Goal: Transaction & Acquisition: Purchase product/service

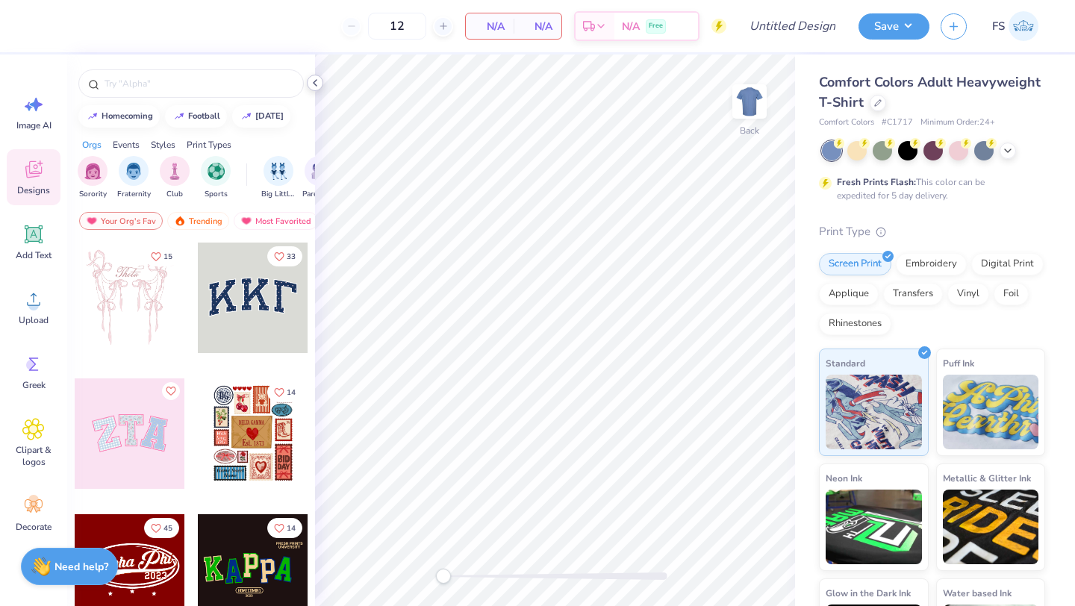
click at [317, 87] on icon at bounding box center [315, 83] width 12 height 12
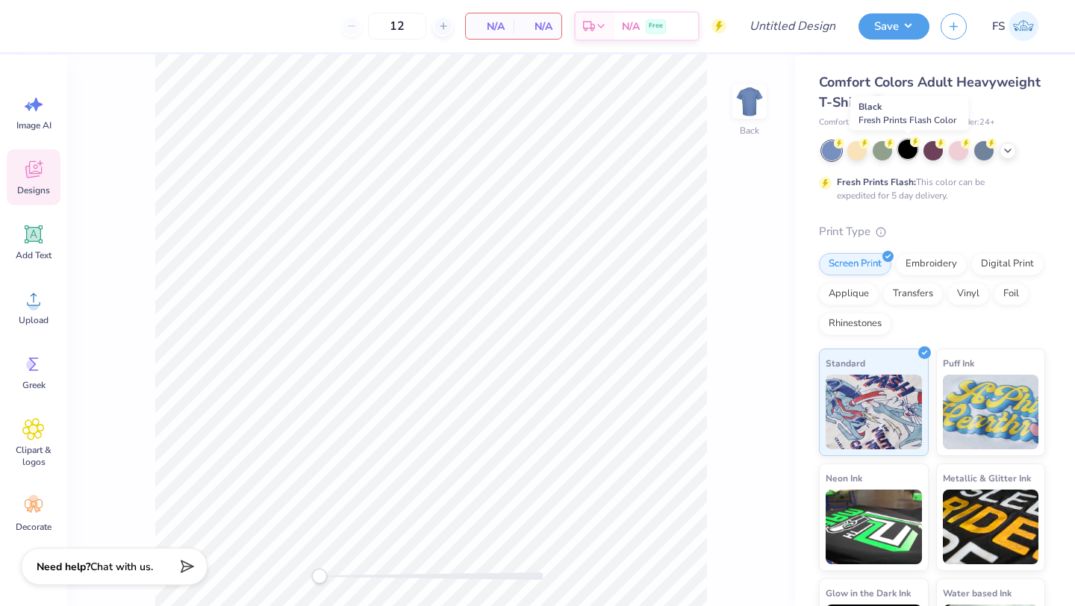
click at [905, 148] on div at bounding box center [907, 149] width 19 height 19
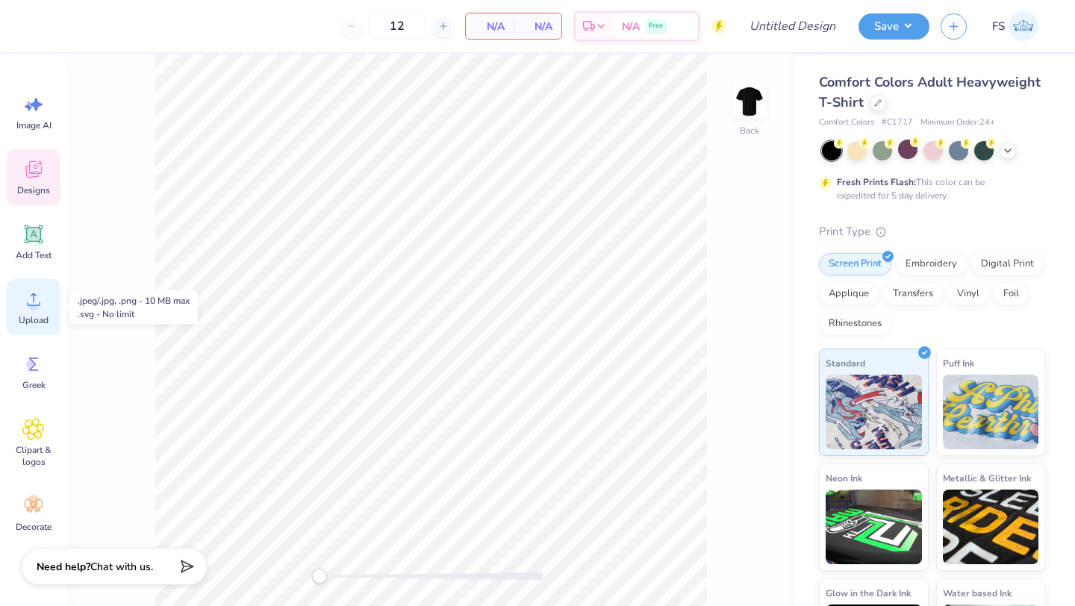
click at [31, 313] on div "Upload" at bounding box center [34, 307] width 54 height 56
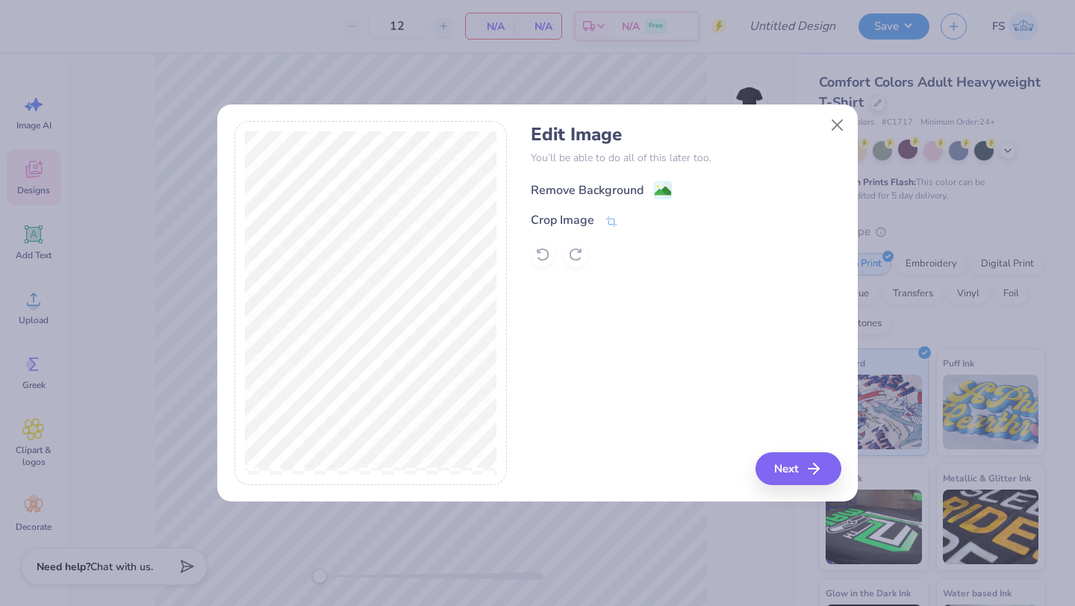
click at [663, 191] on image at bounding box center [663, 191] width 16 height 16
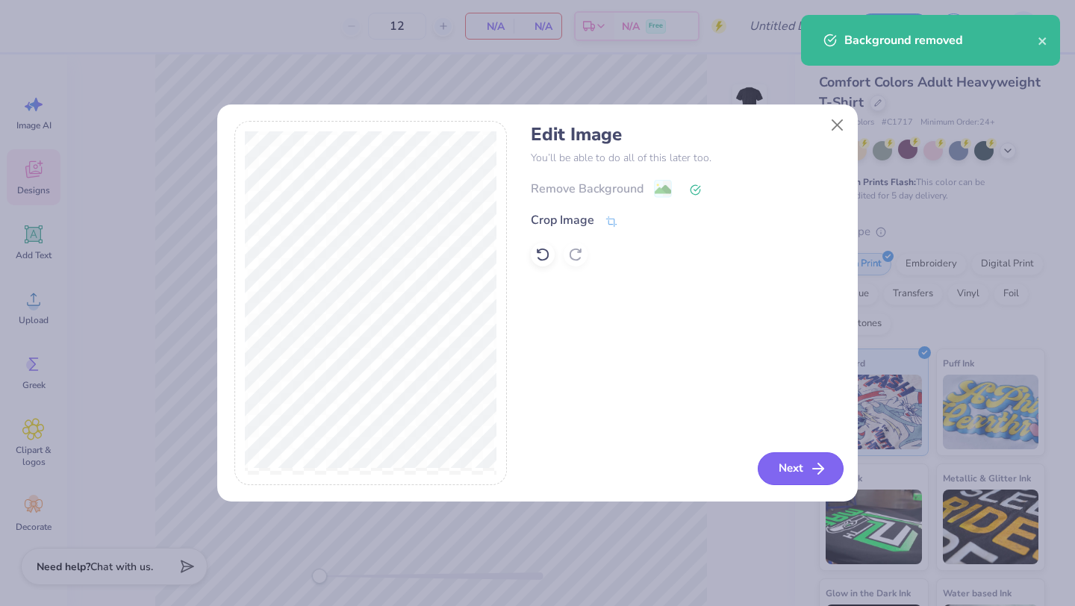
click at [814, 471] on icon "button" at bounding box center [818, 469] width 18 height 18
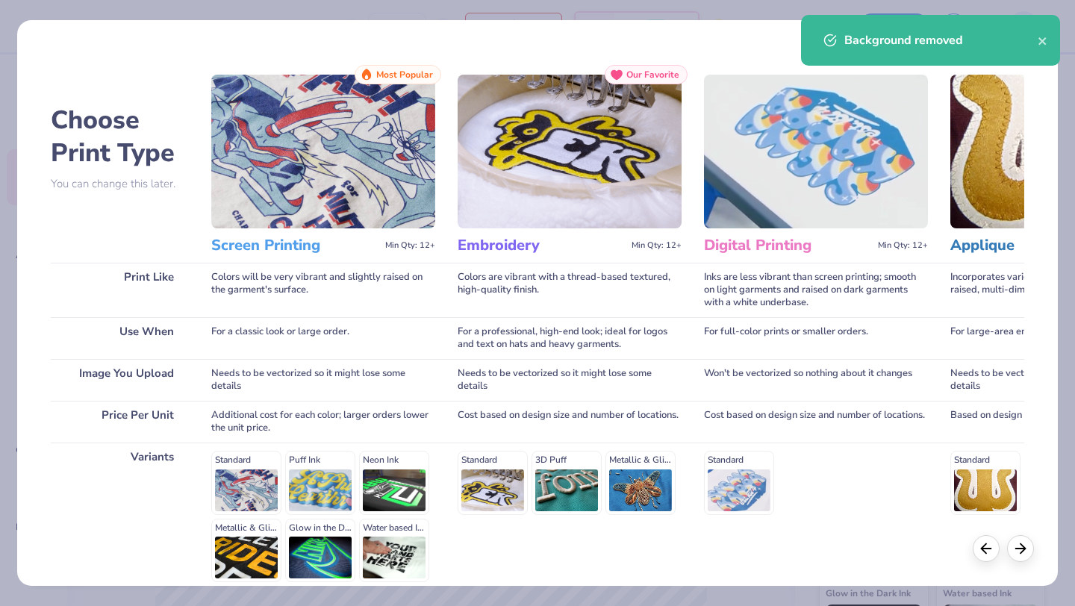
scroll to position [138, 0]
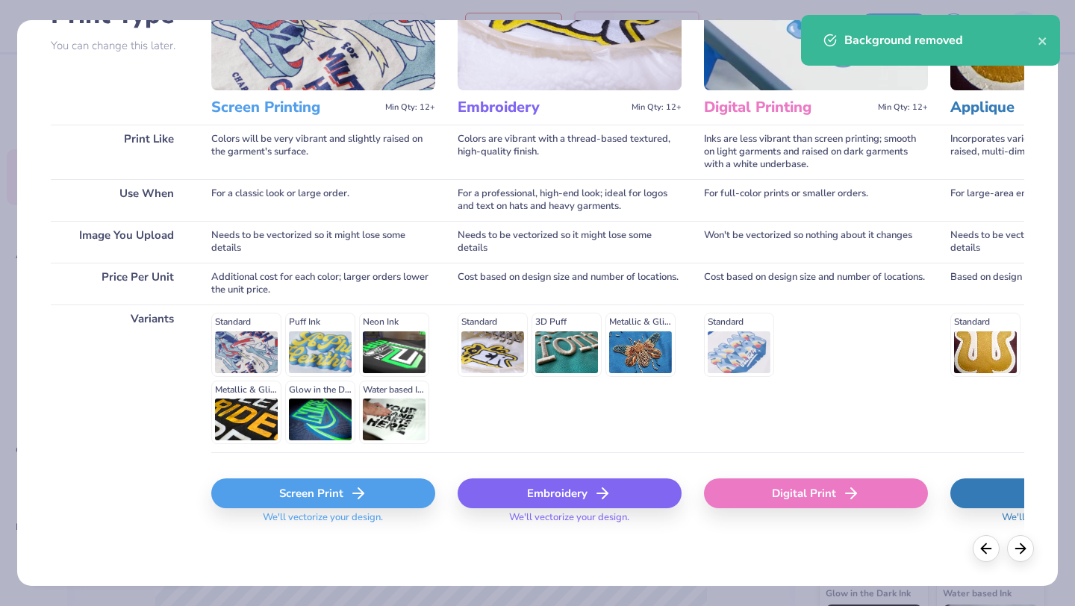
click at [292, 505] on div "Screen Print" at bounding box center [323, 494] width 224 height 30
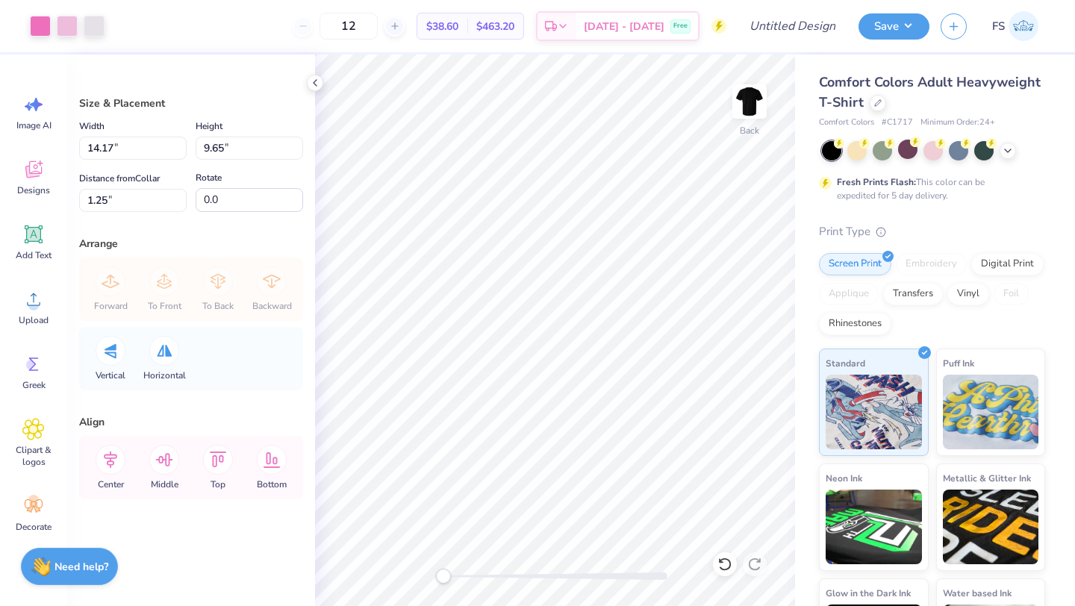
type input "13.12"
type input "8.94"
type input "1.96"
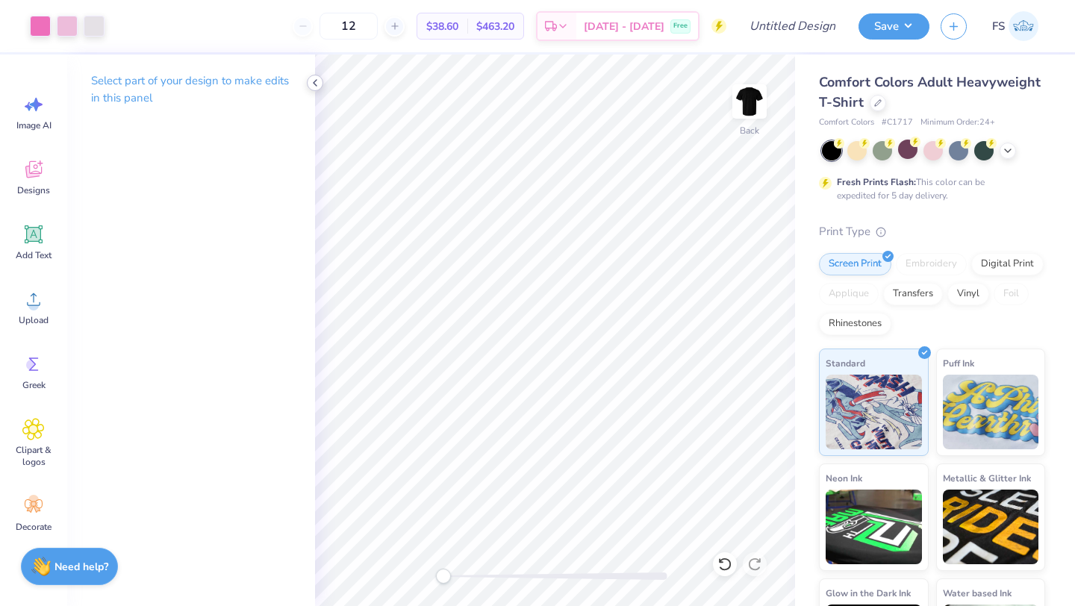
click at [314, 82] on icon at bounding box center [315, 83] width 12 height 12
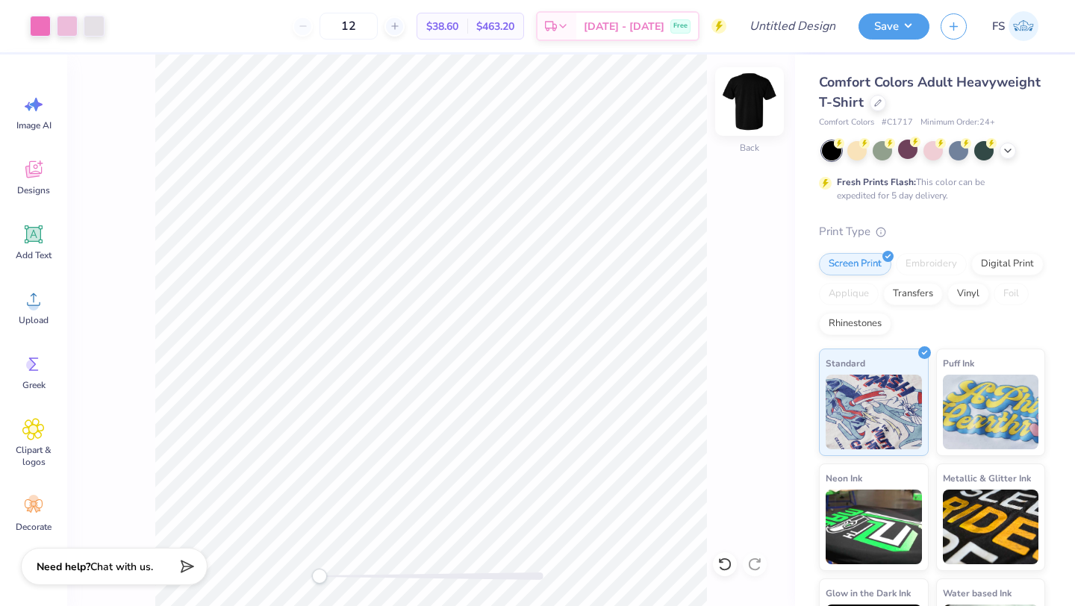
click at [749, 112] on img at bounding box center [750, 102] width 60 height 60
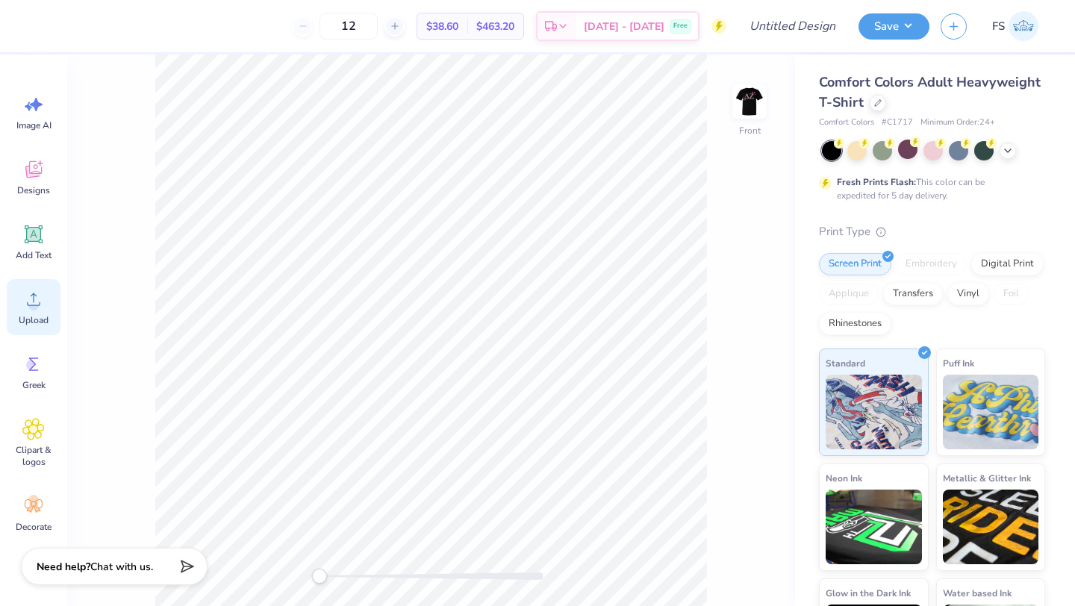
click at [34, 315] on span "Upload" at bounding box center [34, 320] width 30 height 12
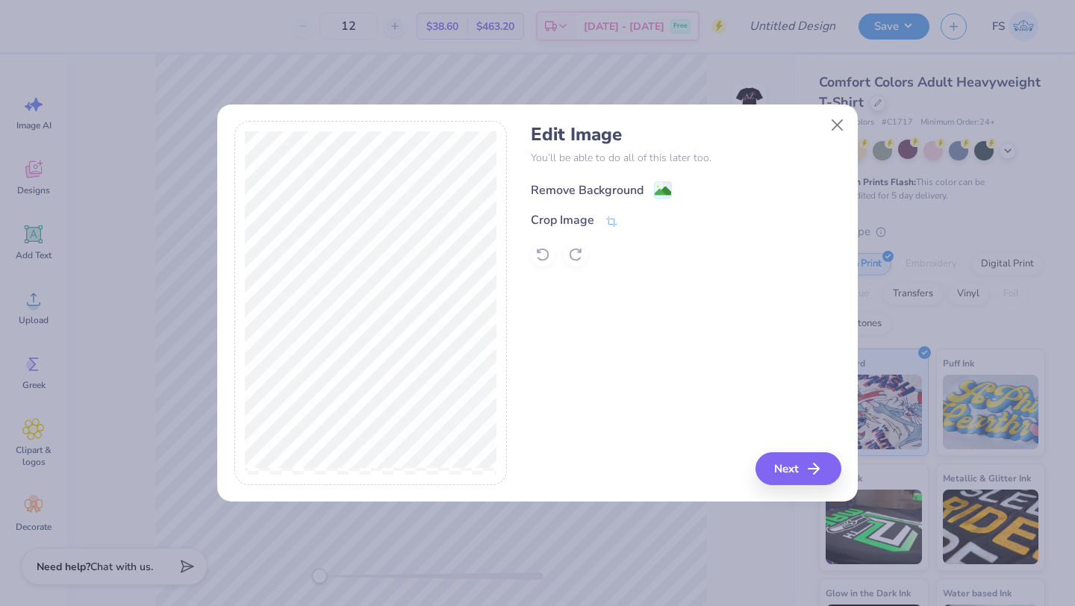
click at [658, 193] on image at bounding box center [663, 191] width 16 height 16
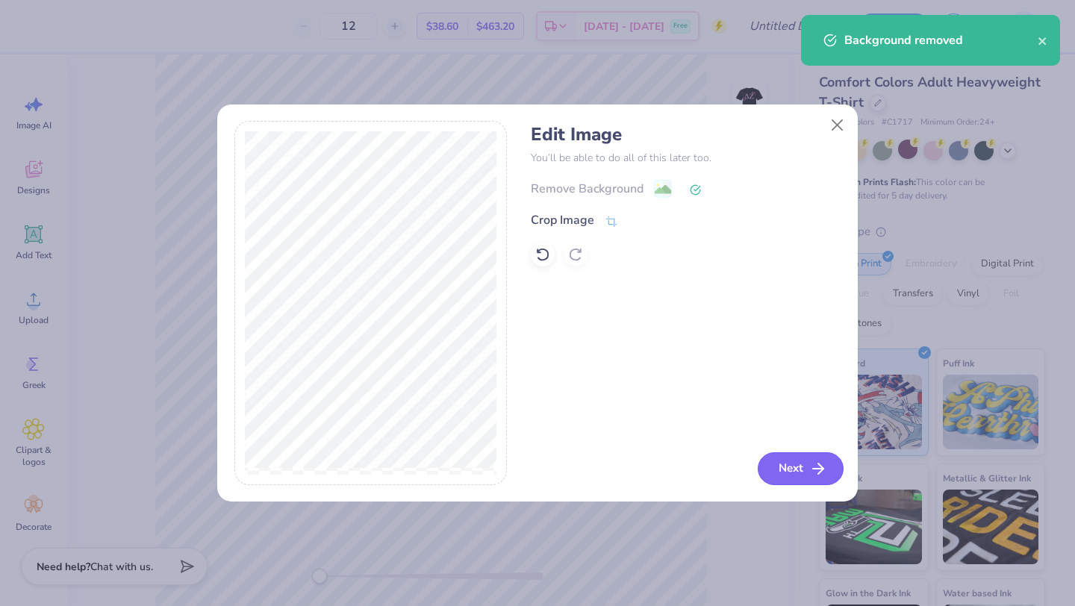
click at [789, 470] on button "Next" at bounding box center [801, 468] width 86 height 33
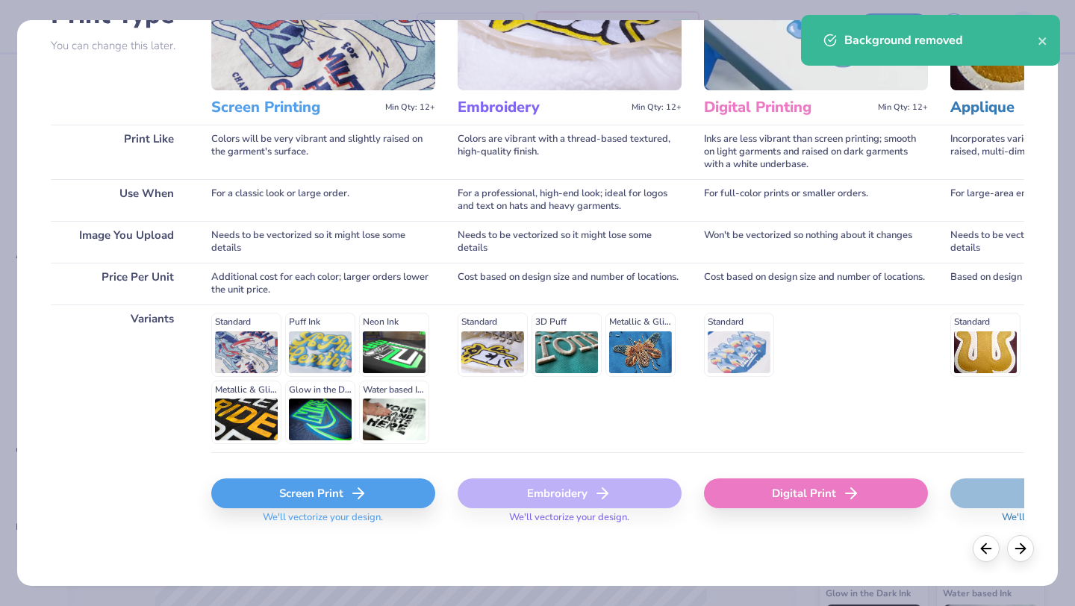
click at [331, 496] on div "Screen Print" at bounding box center [323, 494] width 224 height 30
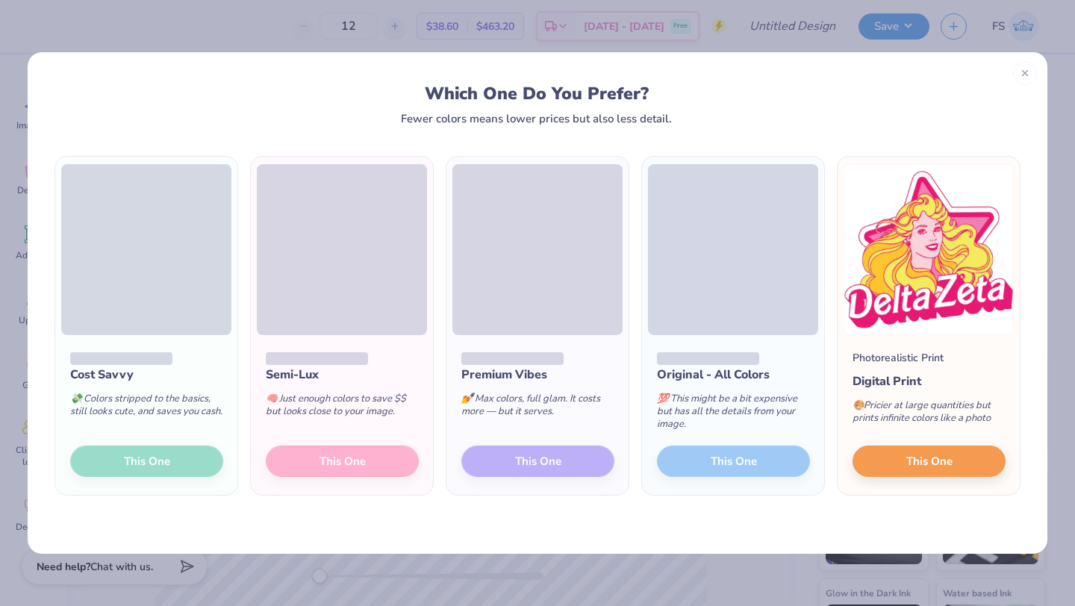
click at [169, 455] on div "Cost Savvy 💸 Colors stripped to the basics, still looks cute, and saves you cas…" at bounding box center [146, 415] width 182 height 160
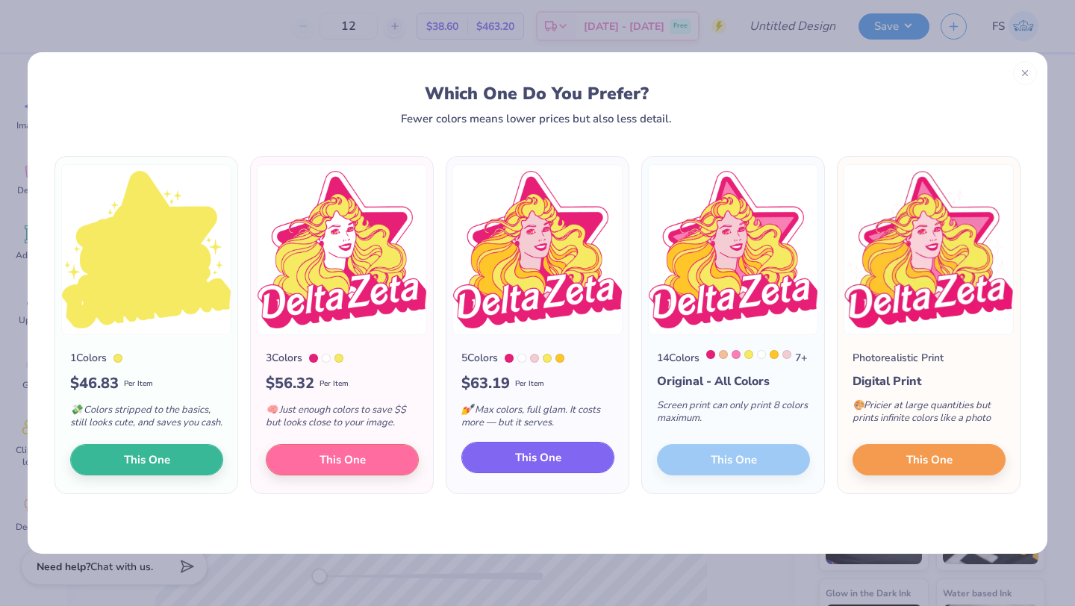
click at [579, 473] on button "This One" at bounding box center [537, 457] width 153 height 31
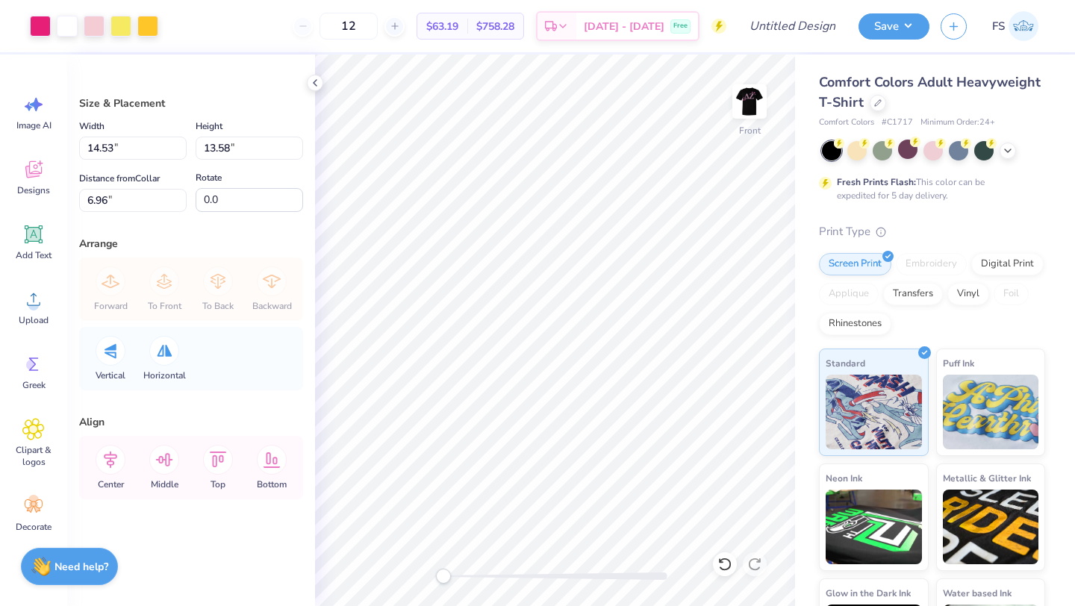
type input "13.25"
type input "12.38"
type input "8.16"
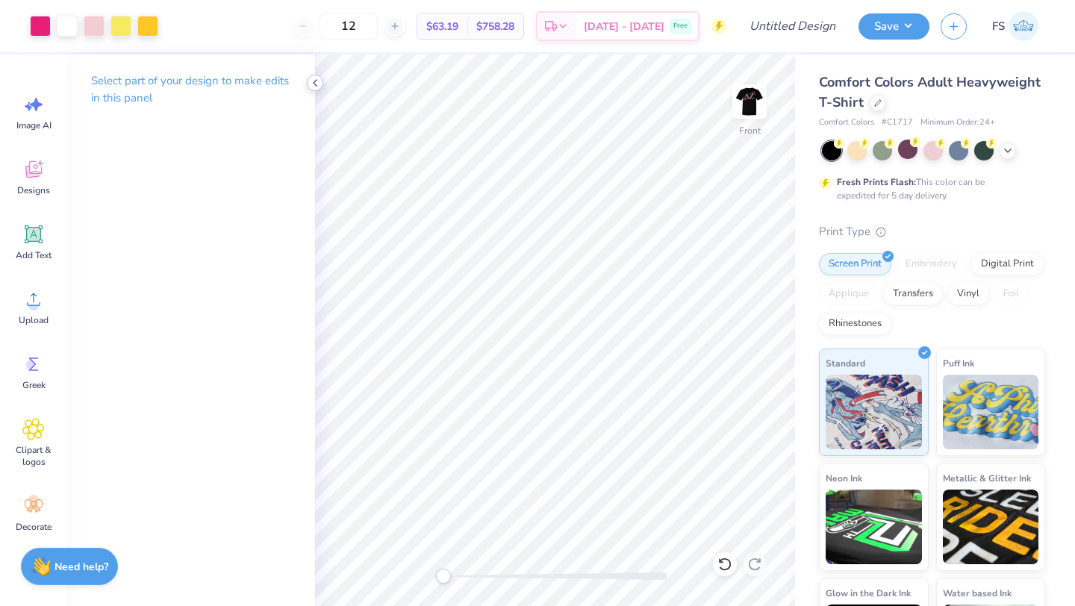
click at [314, 81] on icon at bounding box center [315, 83] width 12 height 12
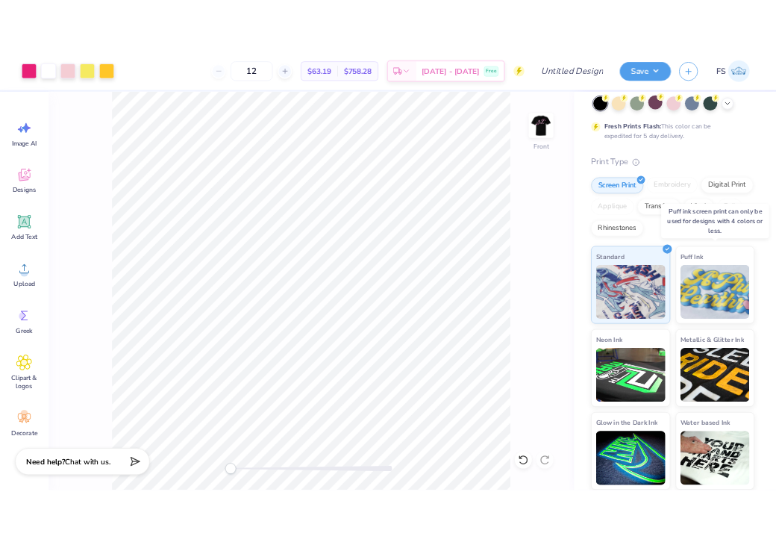
scroll to position [0, 0]
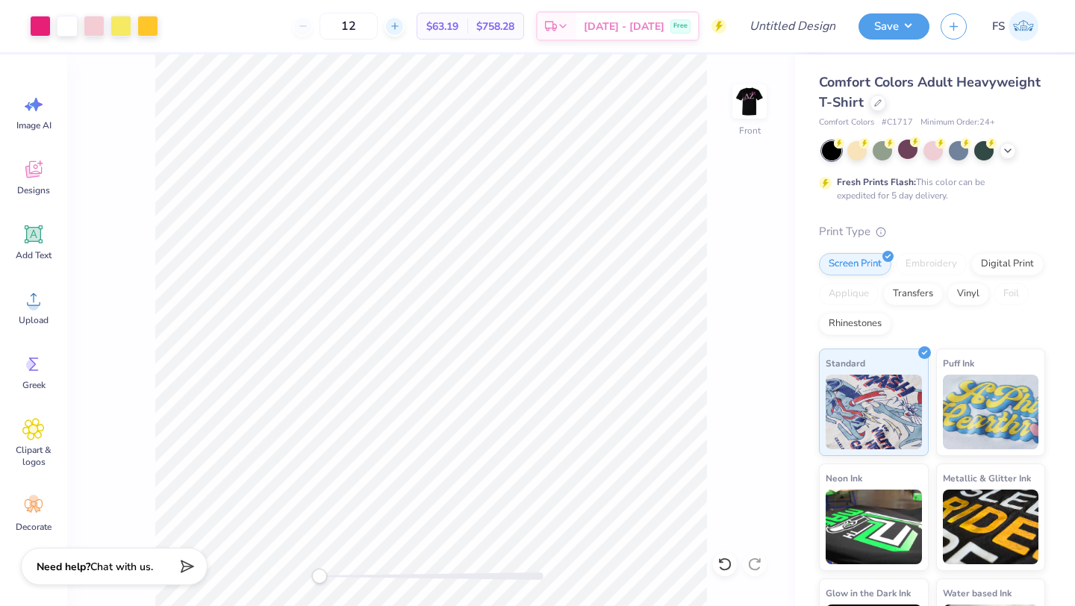
click at [405, 23] on div at bounding box center [394, 26] width 20 height 20
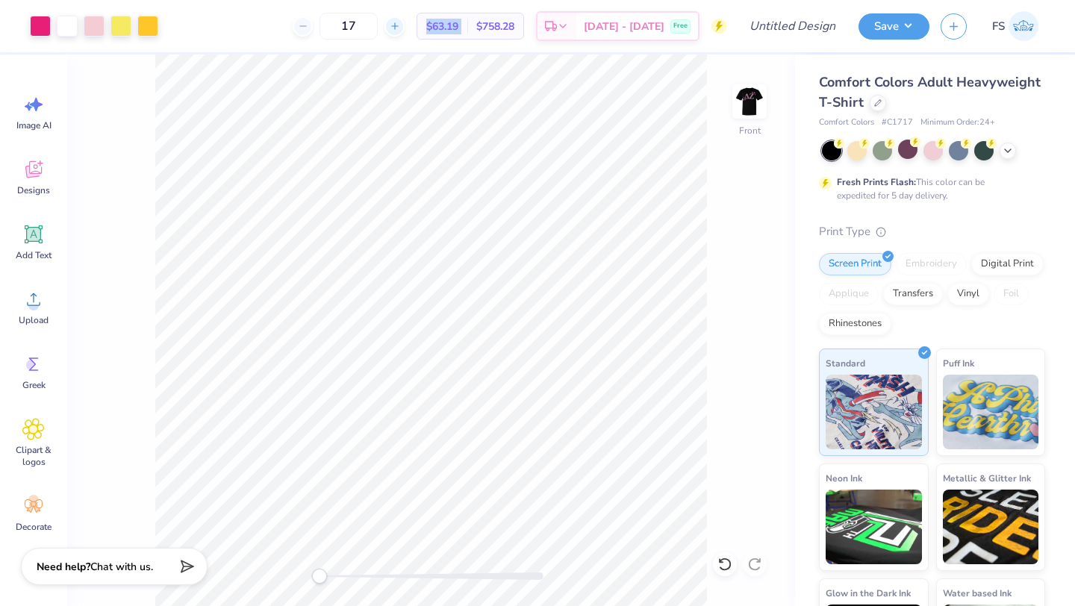
click at [405, 23] on div at bounding box center [394, 26] width 20 height 20
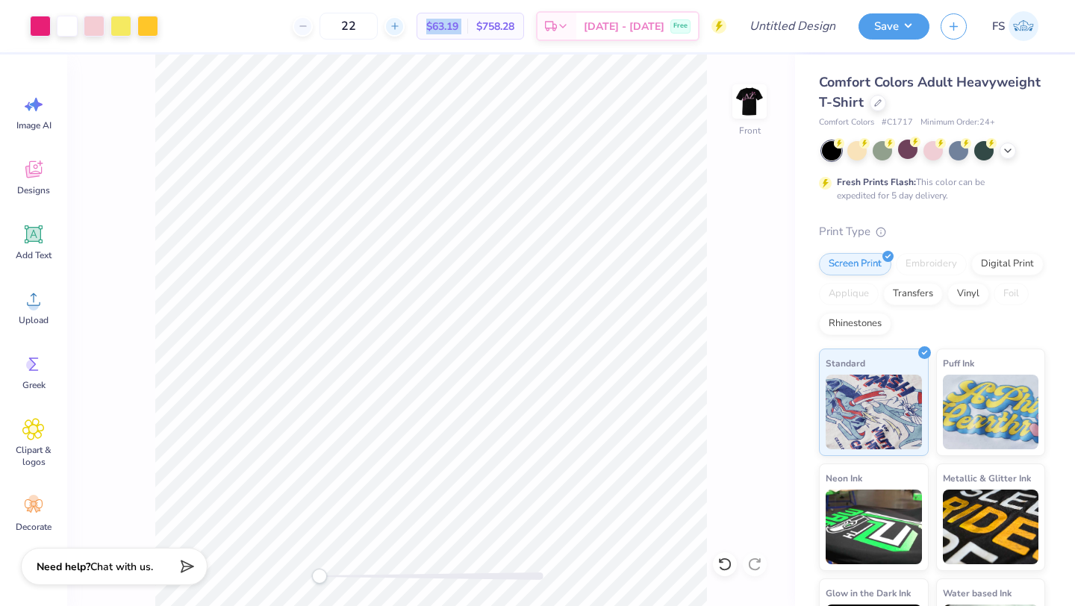
click at [405, 23] on div at bounding box center [394, 26] width 20 height 20
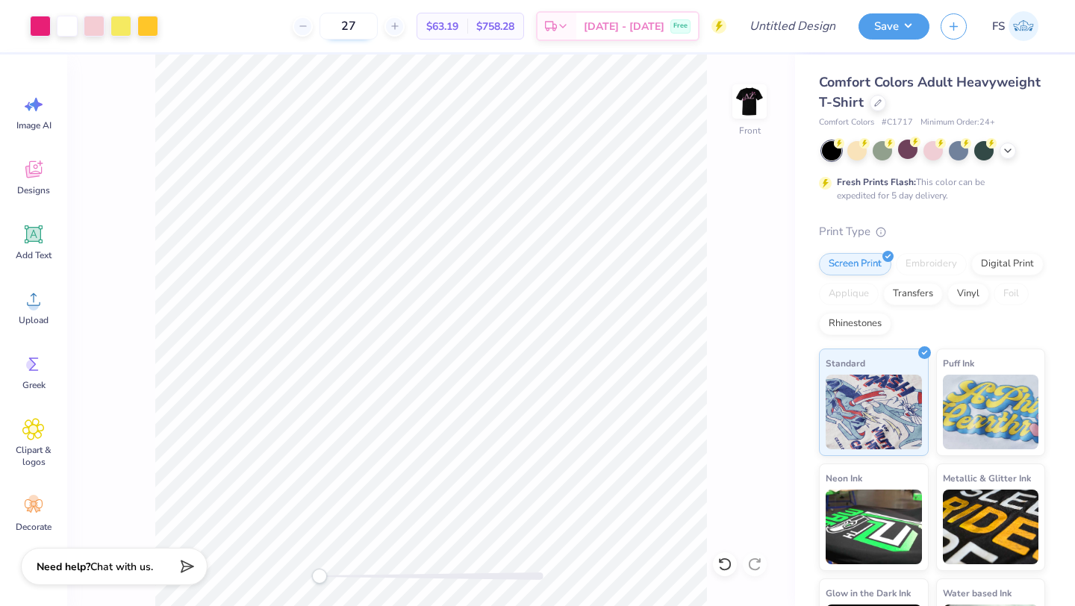
click at [378, 26] on input "27" at bounding box center [348, 26] width 58 height 27
type input "2"
type input "150"
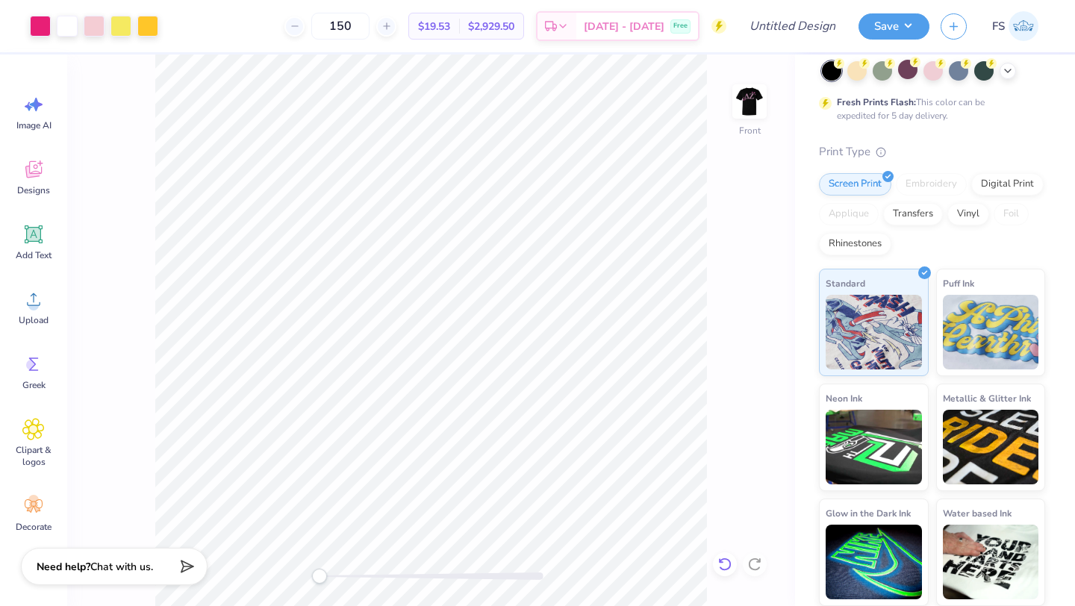
click at [720, 562] on icon at bounding box center [721, 560] width 3 height 3
click at [569, 28] on icon at bounding box center [563, 28] width 12 height 12
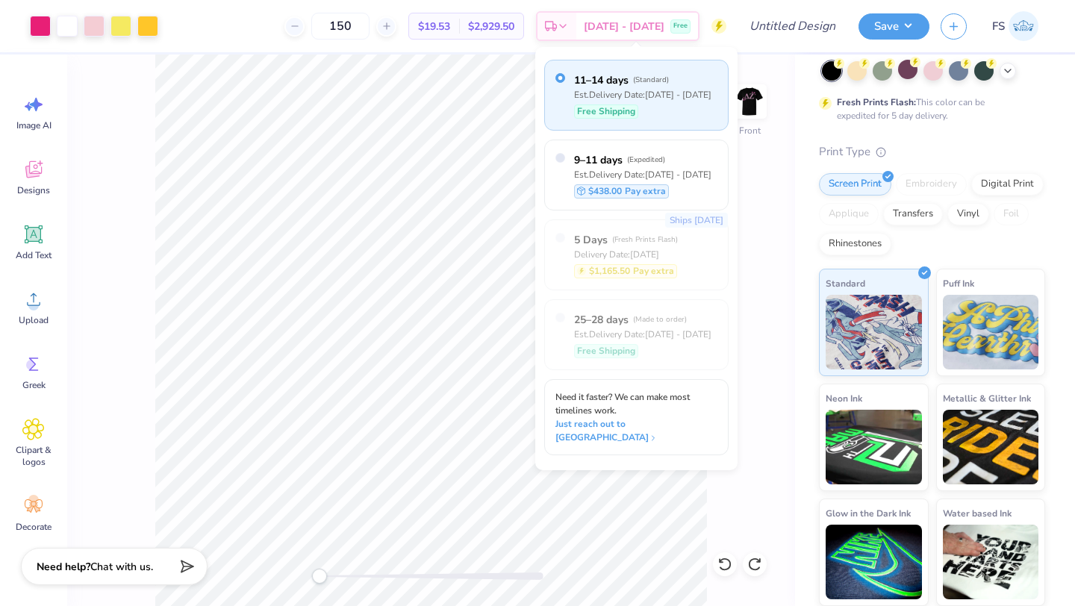
click at [755, 379] on div "Front" at bounding box center [431, 330] width 728 height 552
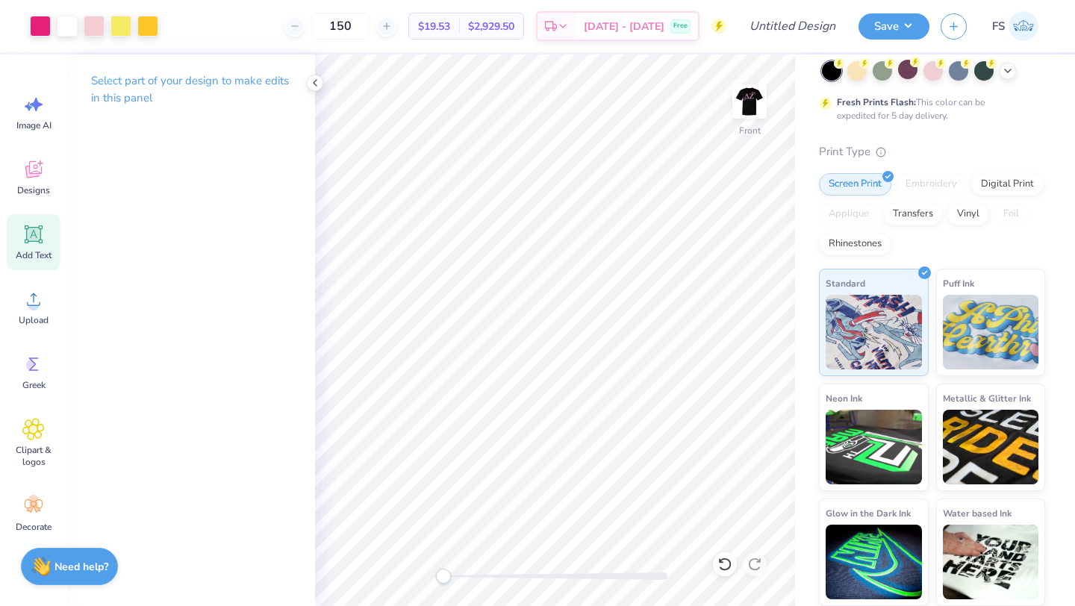
click at [38, 244] on icon at bounding box center [33, 234] width 22 height 22
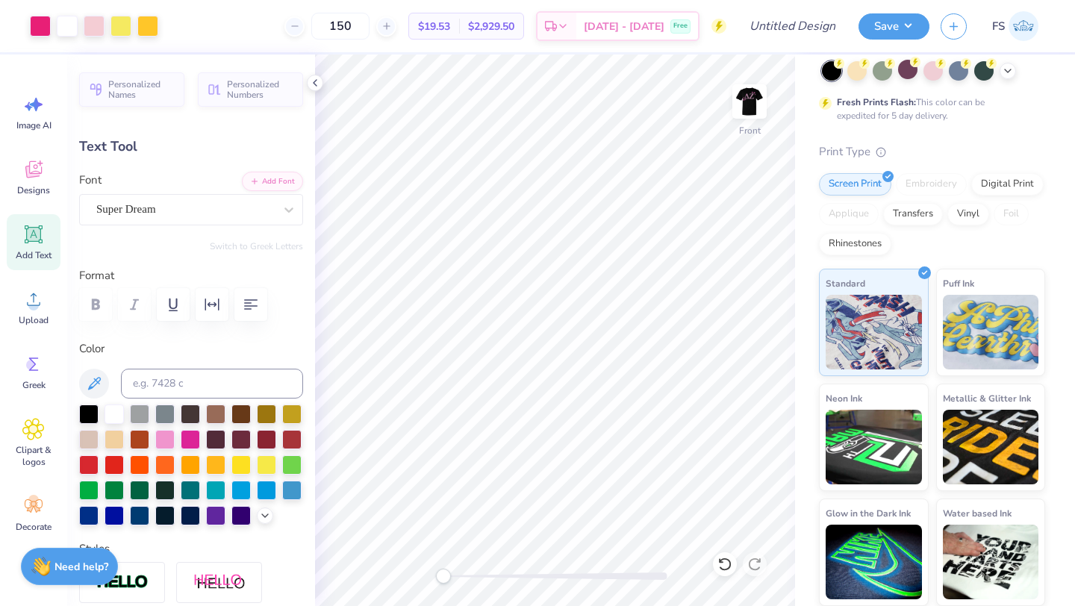
click at [29, 244] on icon at bounding box center [33, 234] width 22 height 22
type textarea "T"
type textarea "U"
type textarea "U Wash"
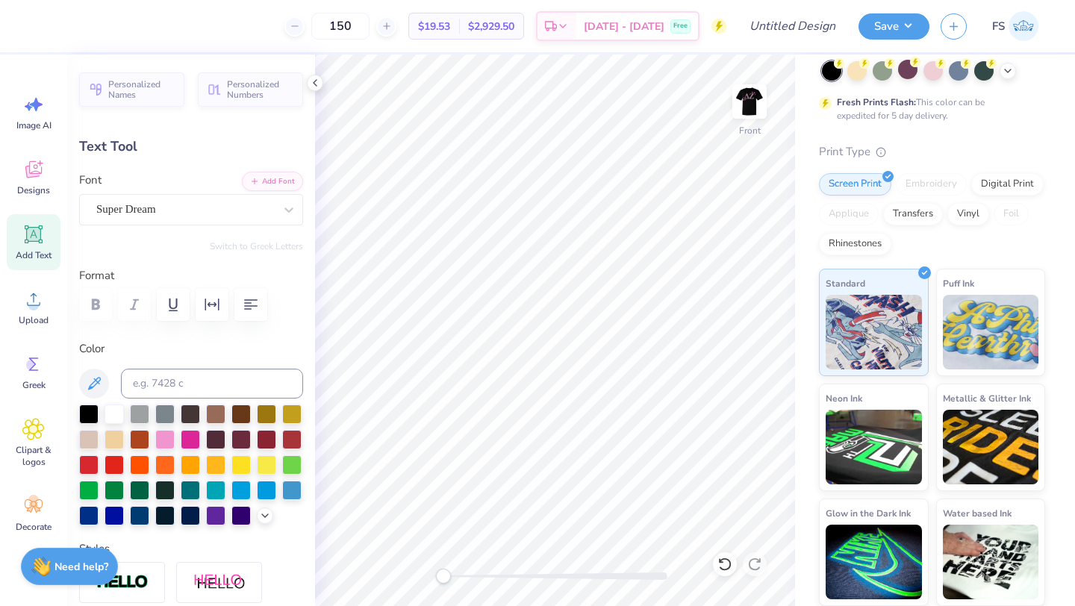
scroll to position [0, 1]
click at [36, 240] on icon at bounding box center [34, 235] width 14 height 14
type input "5.69"
type input "12.93"
type textarea "T"
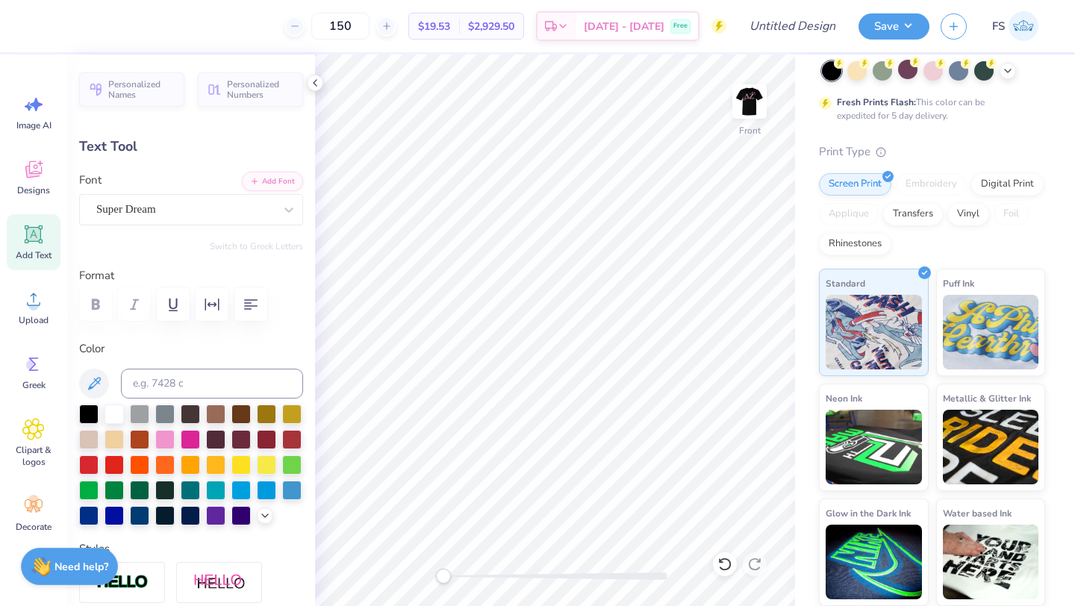
scroll to position [0, 0]
type textarea "WashU"
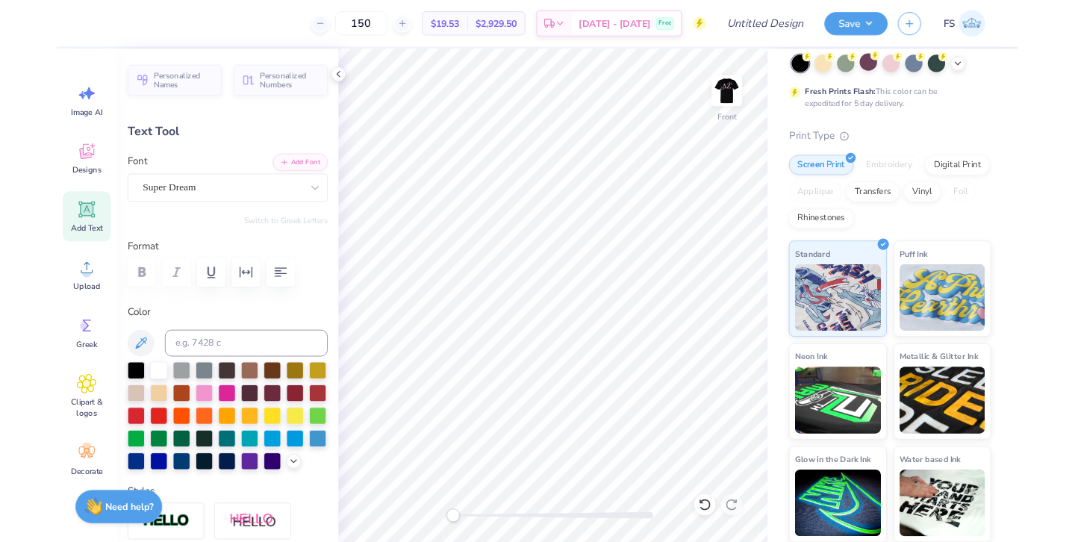
scroll to position [0, 1]
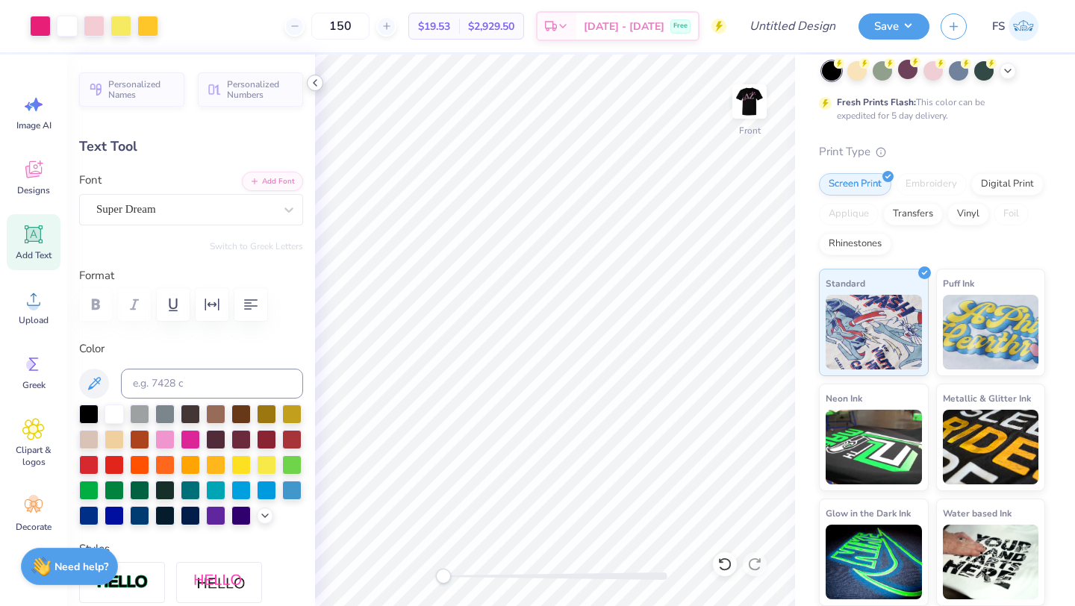
click at [316, 80] on polyline at bounding box center [315, 83] width 3 height 6
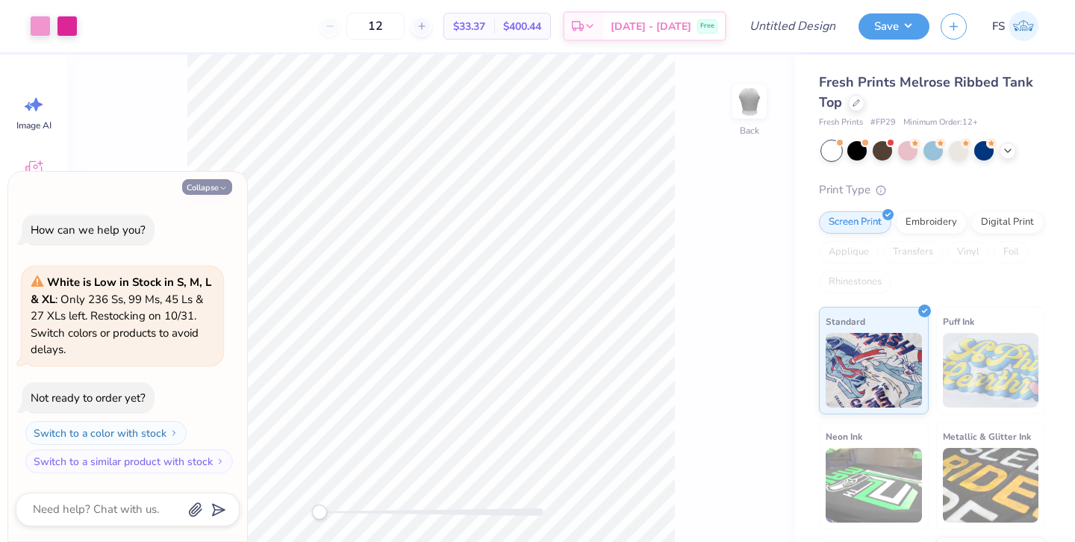
click at [219, 182] on button "Collapse" at bounding box center [207, 187] width 50 height 16
type textarea "x"
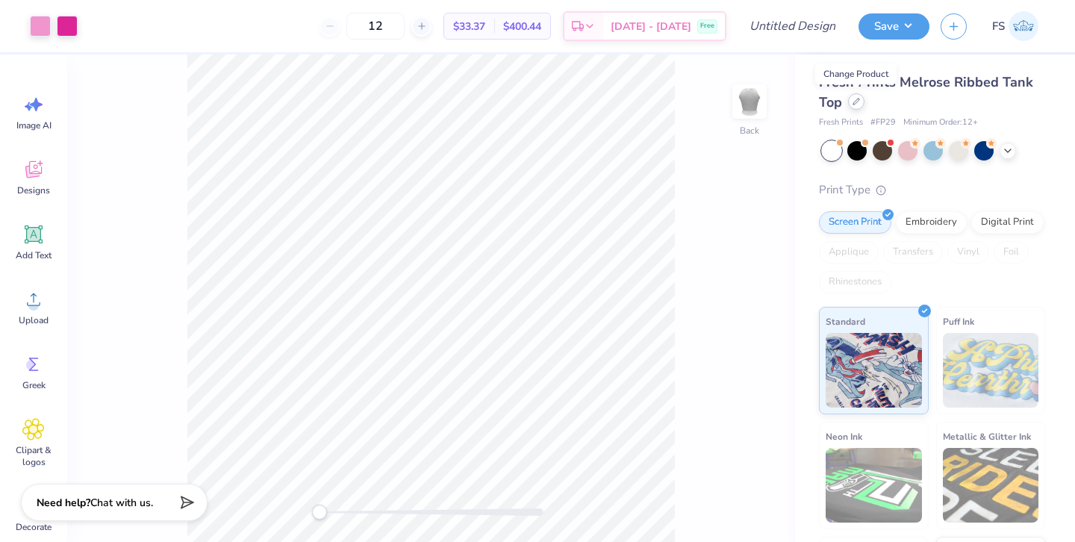
click at [857, 101] on icon at bounding box center [855, 101] width 7 height 7
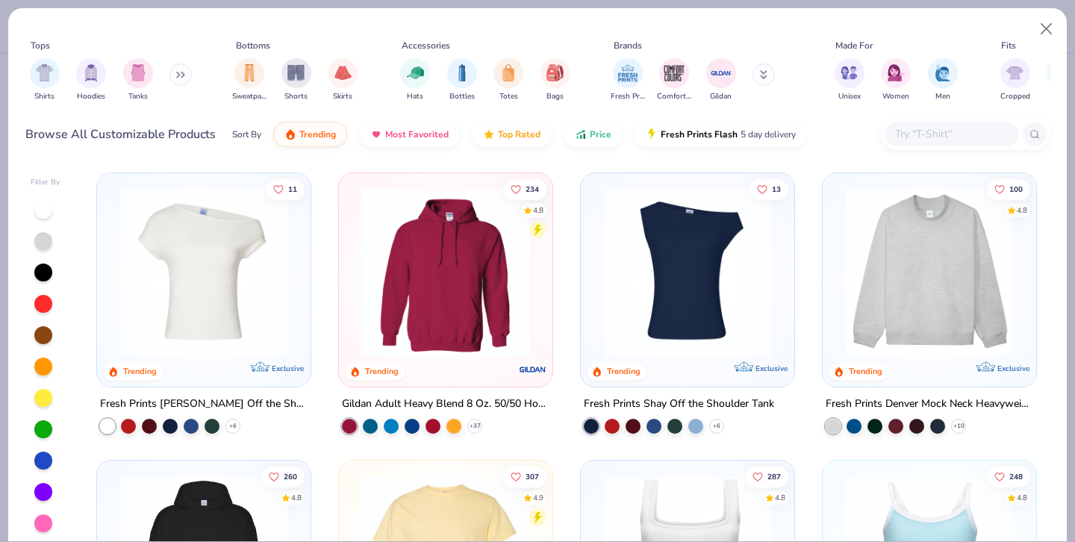
click at [907, 140] on input "text" at bounding box center [951, 133] width 115 height 17
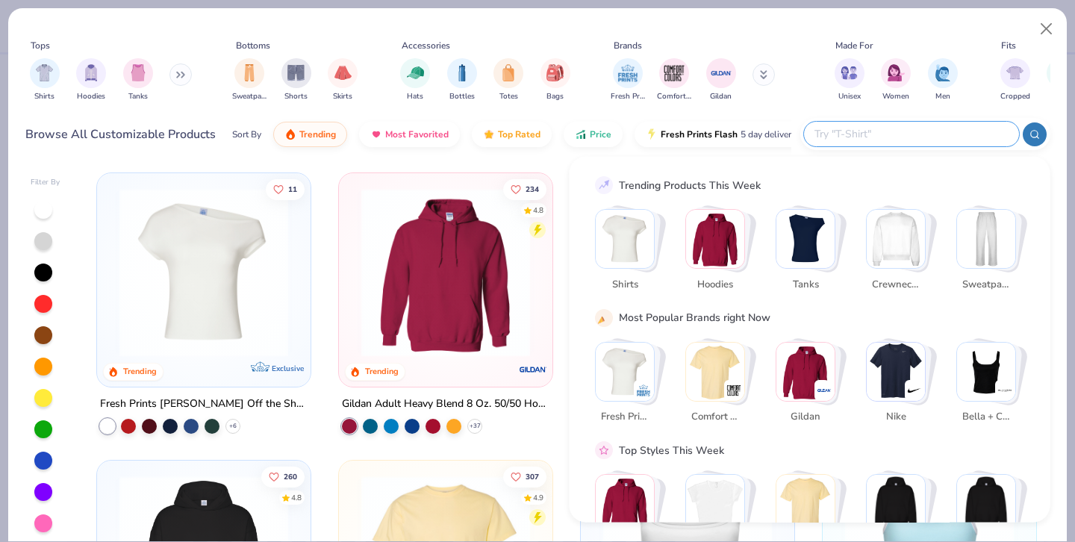
paste input "3001C"
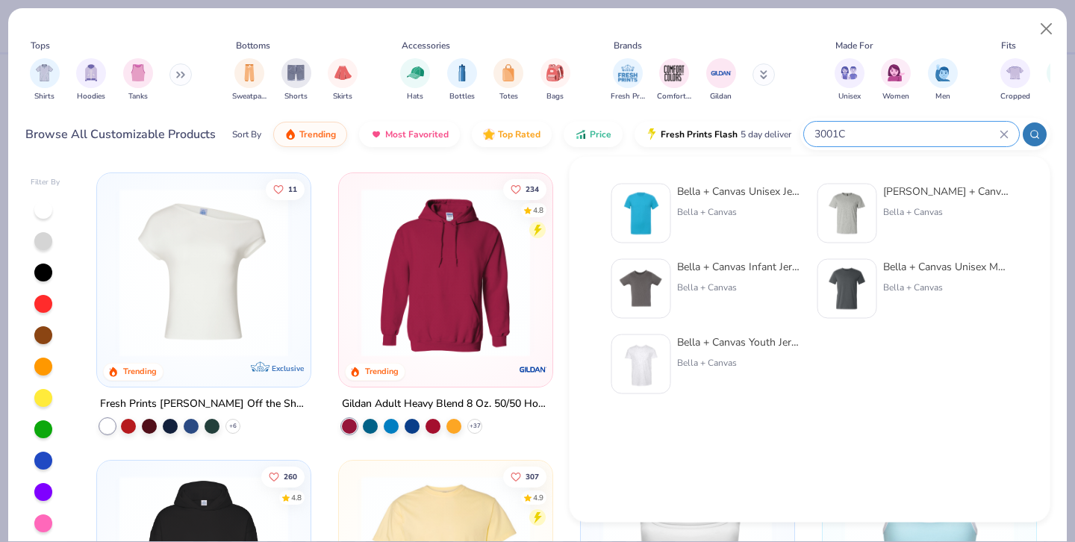
type input "3001C"
click at [730, 191] on div "Bella + Canvas Unisex Jersey Short-Sleeve T-Shirt" at bounding box center [739, 192] width 125 height 16
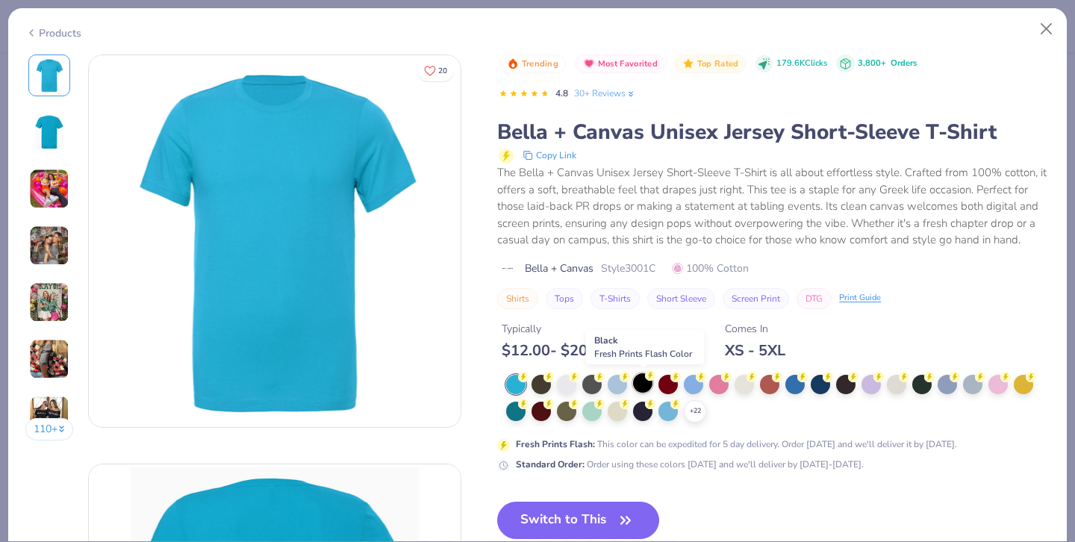
click at [646, 384] on div at bounding box center [642, 382] width 19 height 19
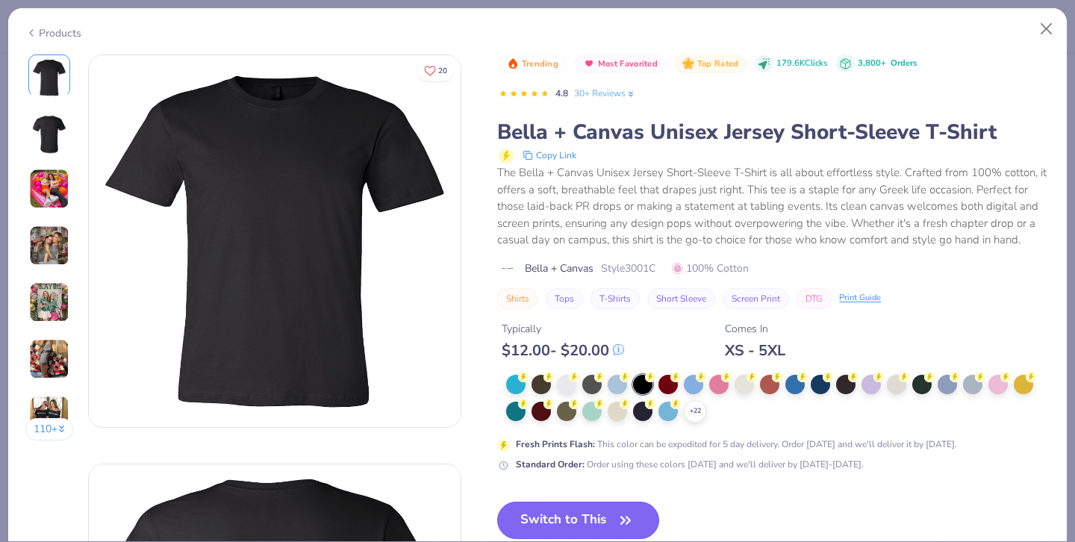
click at [579, 511] on button "Switch to This" at bounding box center [578, 520] width 162 height 37
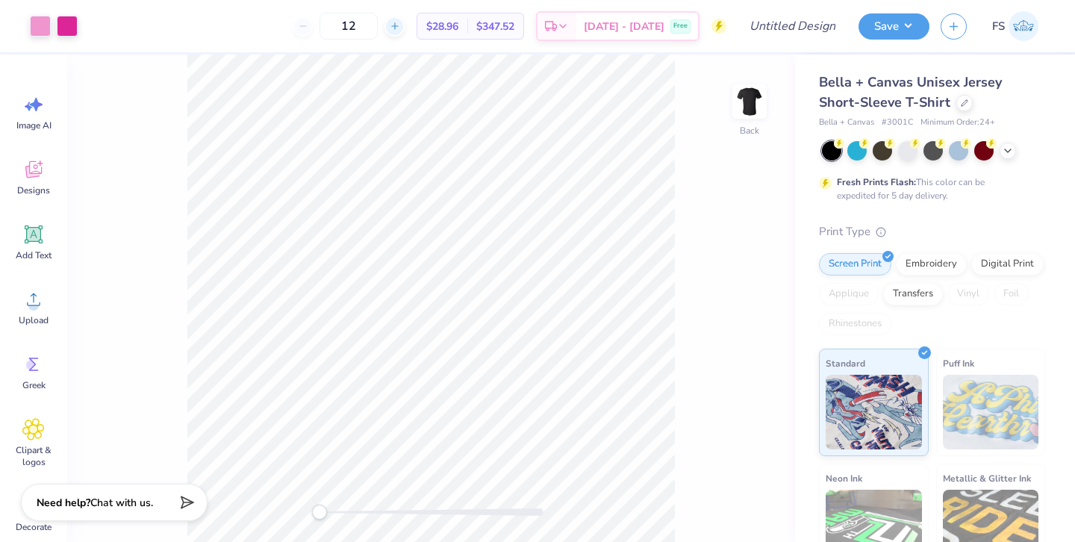
click at [405, 30] on div at bounding box center [394, 26] width 20 height 20
click at [378, 18] on input "16" at bounding box center [348, 26] width 58 height 27
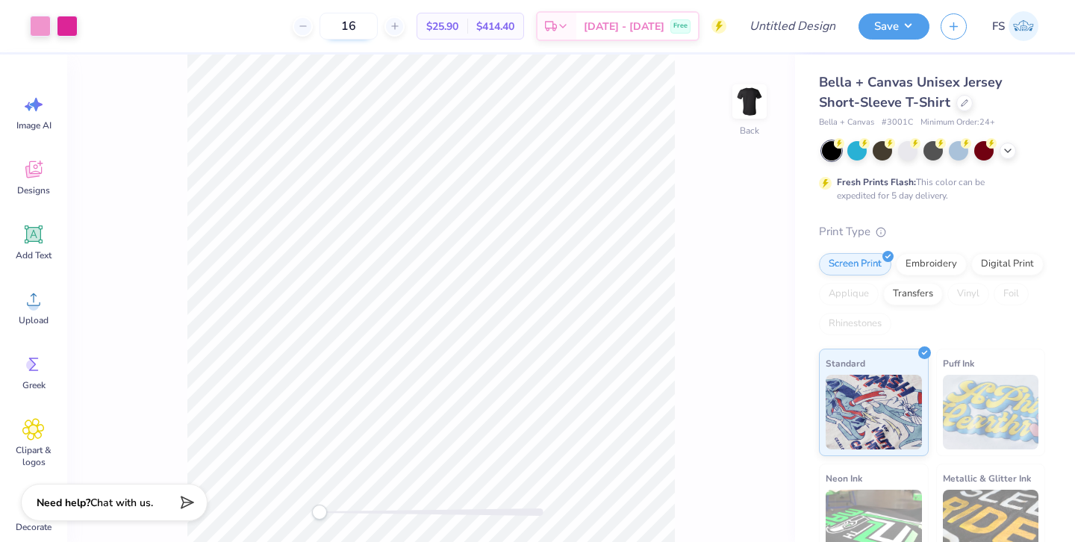
type input "1"
type input "50"
click at [569, 28] on icon at bounding box center [563, 28] width 12 height 12
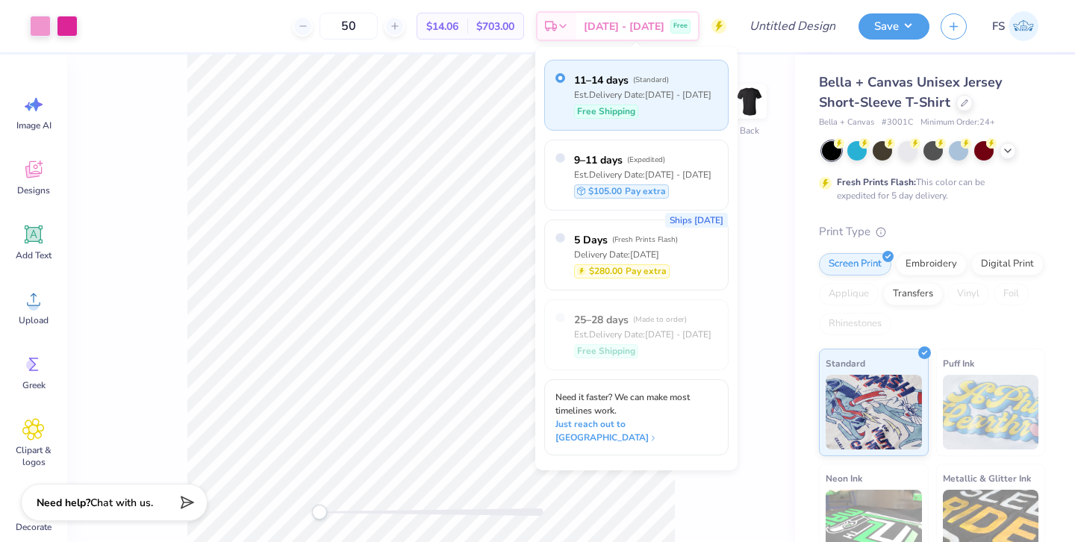
click at [658, 83] on span "( Standard )" at bounding box center [651, 80] width 36 height 10
